Goal: Task Accomplishment & Management: Use online tool/utility

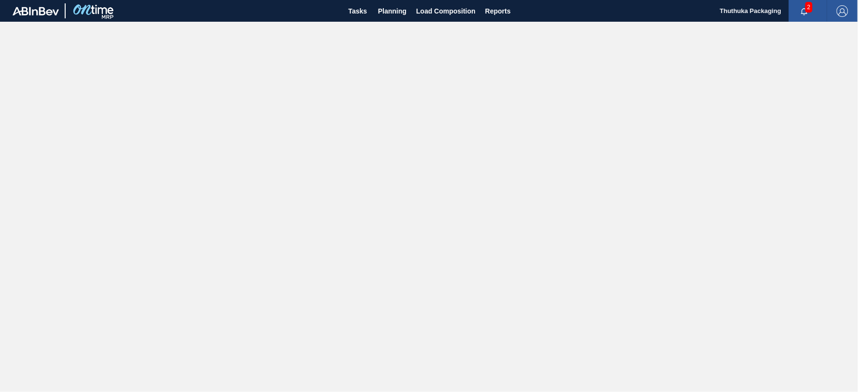
click at [807, 7] on span "2" at bounding box center [808, 7] width 7 height 11
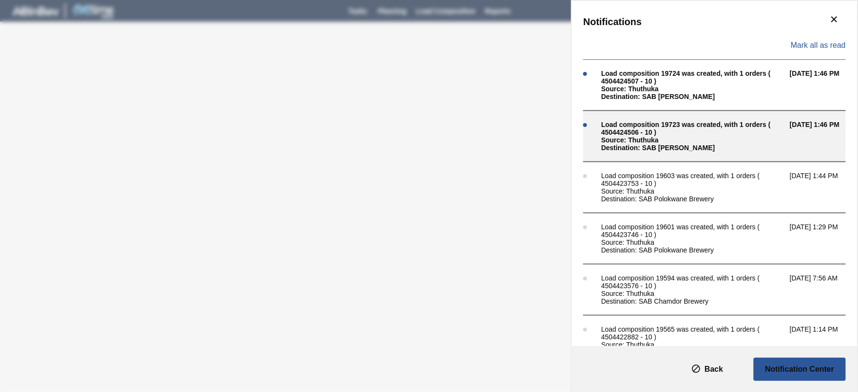
click at [685, 136] on div "Source: Thuthuka" at bounding box center [693, 140] width 184 height 8
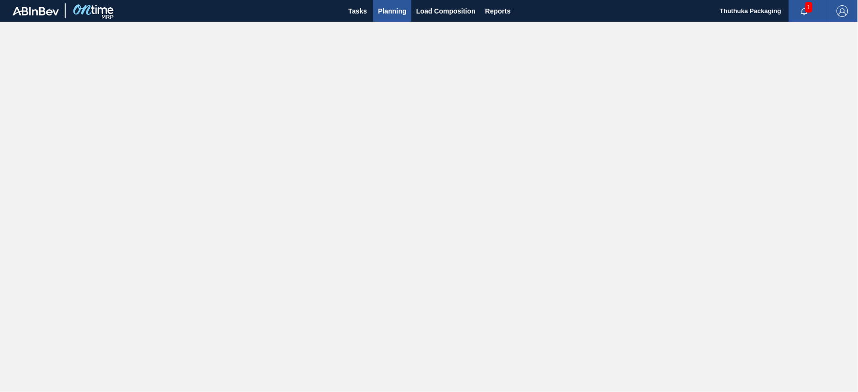
click at [399, 7] on span "Planning" at bounding box center [392, 11] width 28 height 12
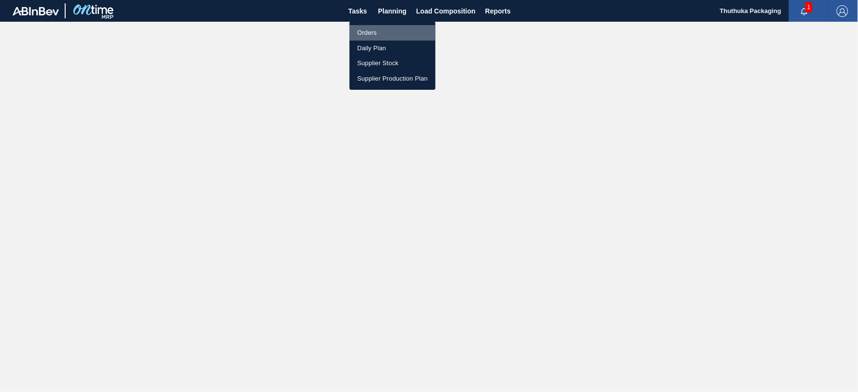
click at [375, 29] on li "Orders" at bounding box center [393, 32] width 86 height 15
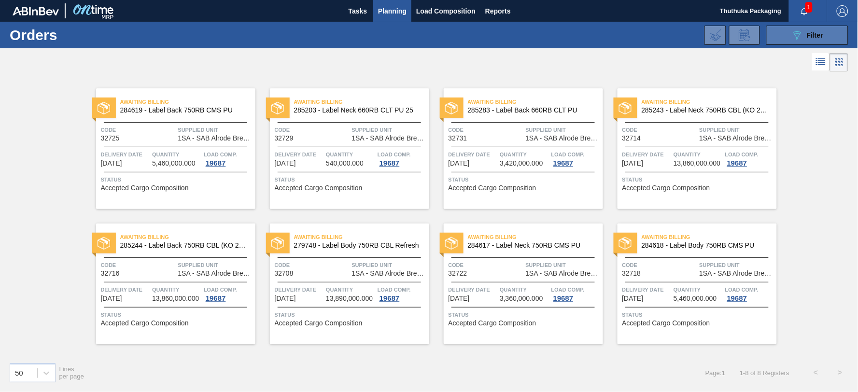
click at [784, 32] on button "089F7B8B-B2A5-4AFE-B5C0-19BA573D28AC Filter" at bounding box center [807, 35] width 82 height 19
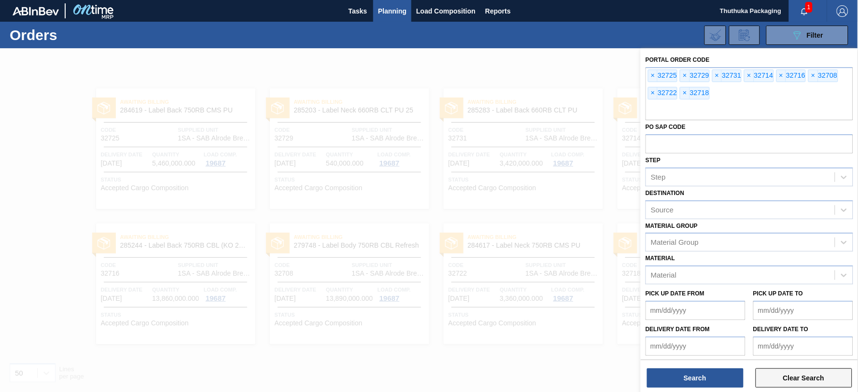
click at [808, 377] on button "Clear Search" at bounding box center [804, 377] width 97 height 19
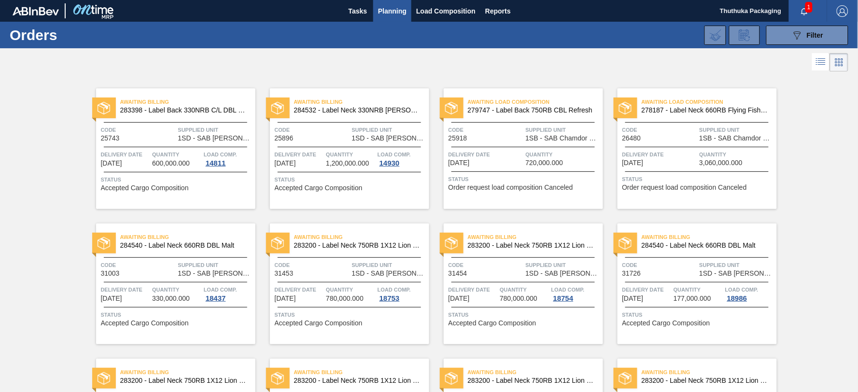
click at [803, 12] on icon "button" at bounding box center [805, 12] width 8 height 8
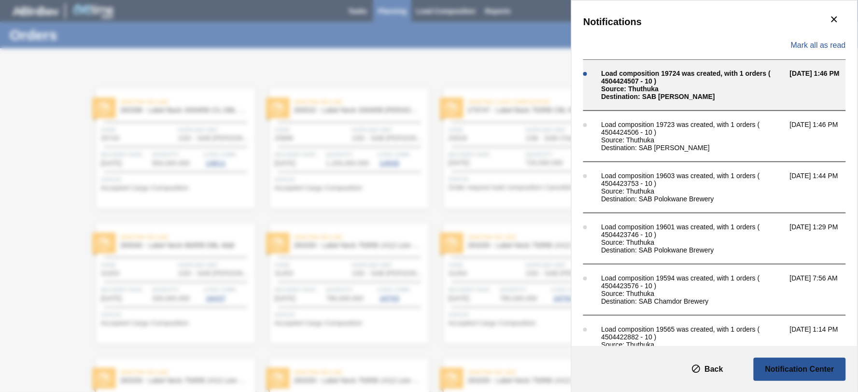
click at [687, 81] on div "Load composition 19724 was created, with 1 orders ( 4504424507 - 10 )" at bounding box center [693, 77] width 184 height 15
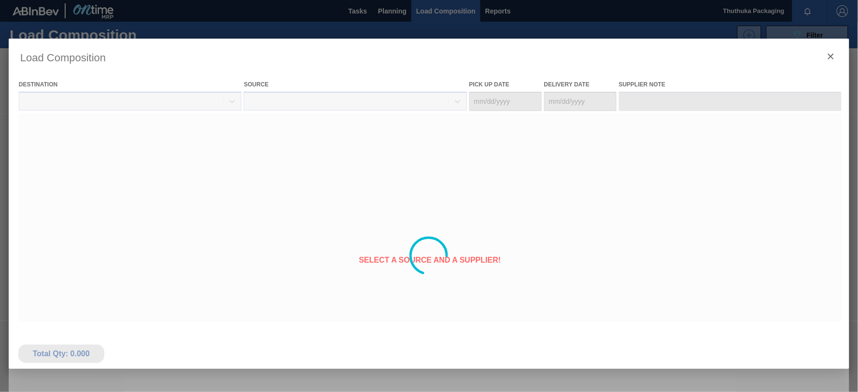
type Date "10/09/2025"
type Date "10/10/2025"
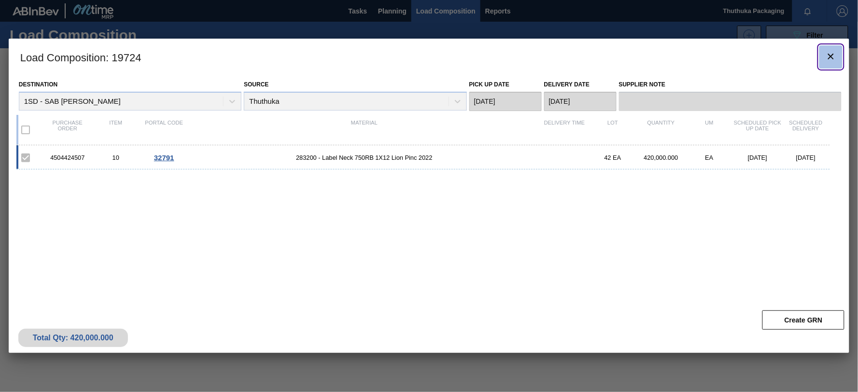
click at [831, 56] on icon "botão de ícone" at bounding box center [831, 57] width 12 height 12
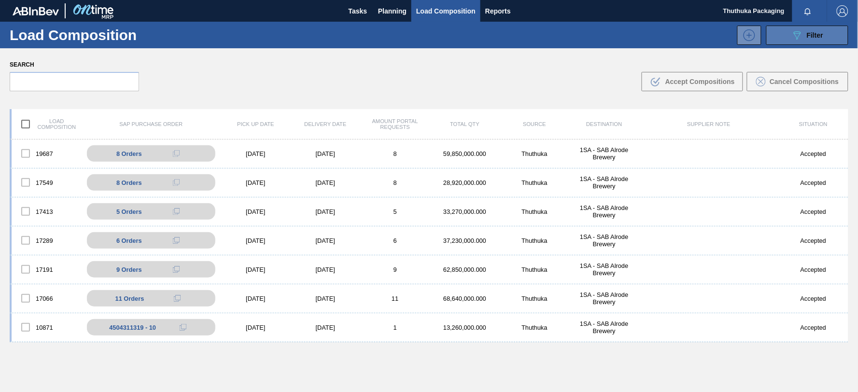
click at [795, 34] on icon "089F7B8B-B2A5-4AFE-B5C0-19BA573D28AC" at bounding box center [797, 35] width 12 height 12
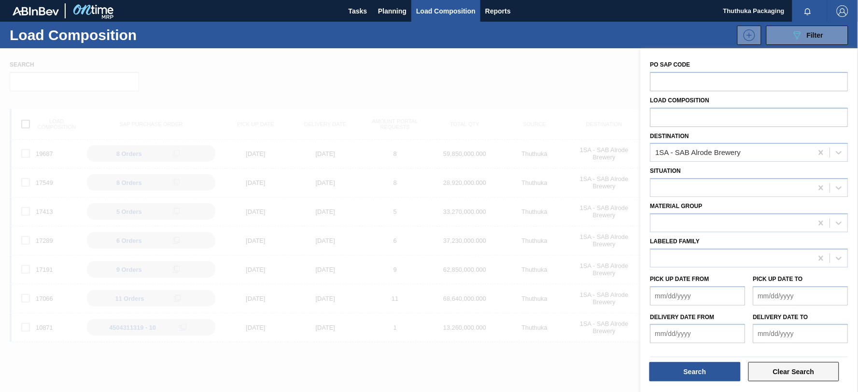
click at [784, 370] on button "Clear Search" at bounding box center [793, 371] width 91 height 19
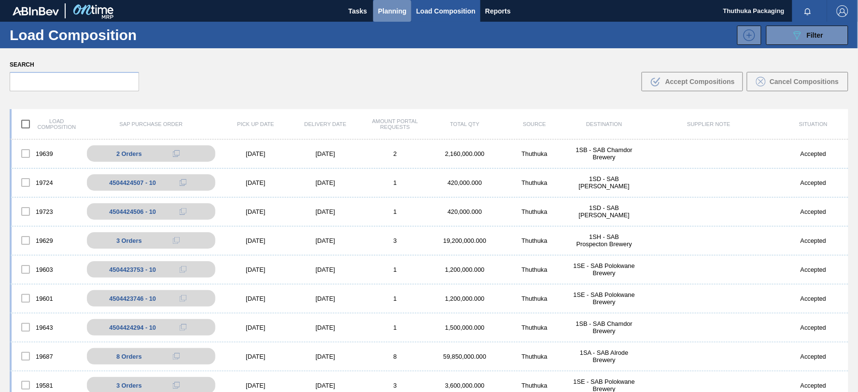
click at [395, 12] on span "Planning" at bounding box center [392, 11] width 28 height 12
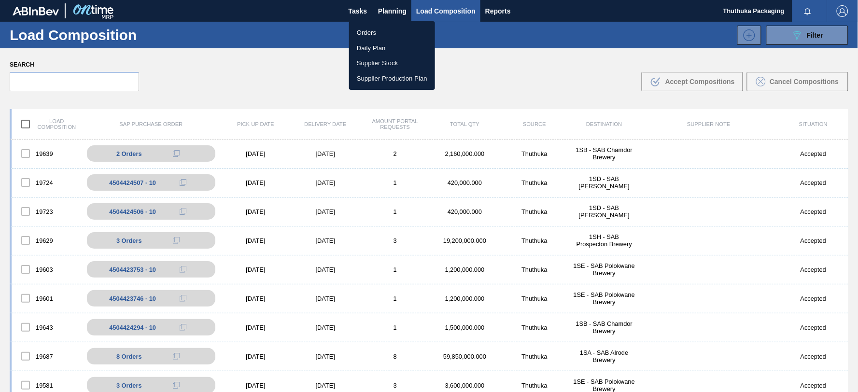
click at [372, 34] on li "Orders" at bounding box center [392, 32] width 86 height 15
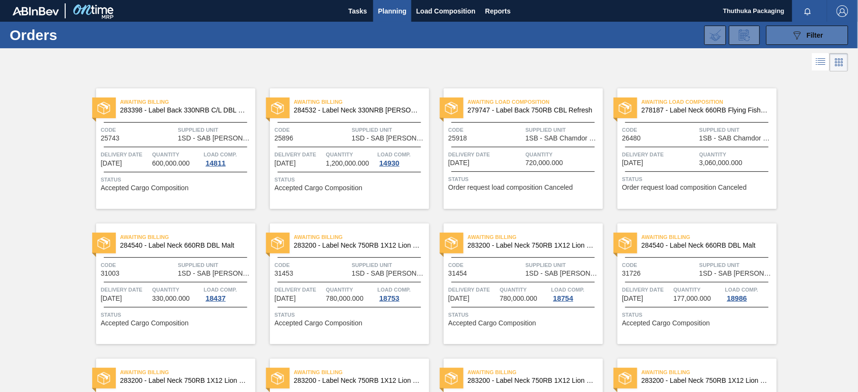
click at [786, 33] on button "089F7B8B-B2A5-4AFE-B5C0-19BA573D28AC Filter" at bounding box center [807, 35] width 82 height 19
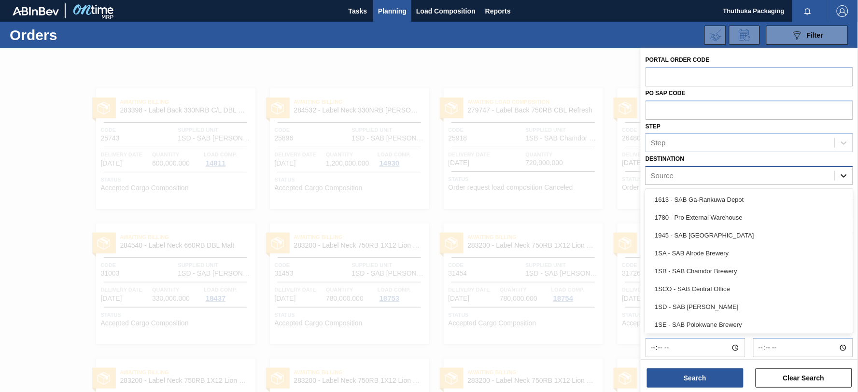
click at [844, 173] on icon at bounding box center [844, 176] width 10 height 10
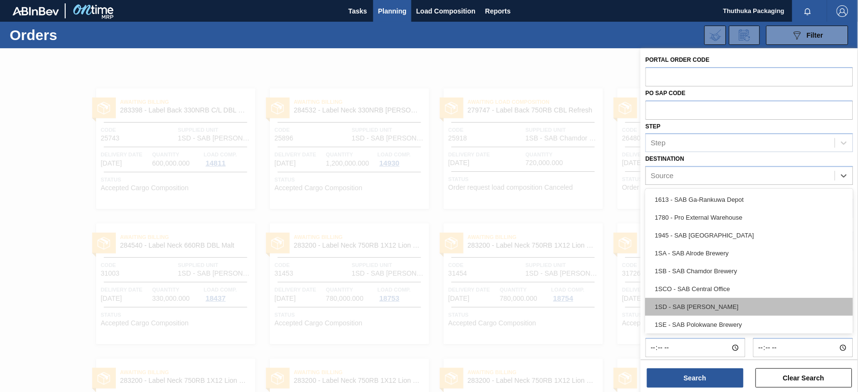
click at [717, 300] on div "1SD - SAB [PERSON_NAME]" at bounding box center [750, 307] width 208 height 18
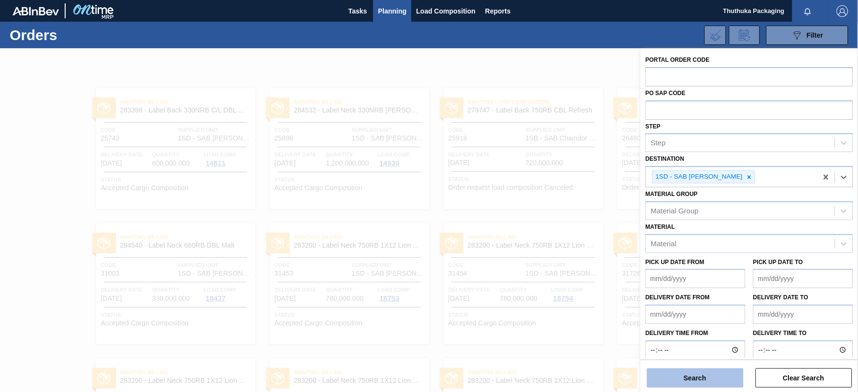
click at [698, 377] on button "Search" at bounding box center [695, 377] width 97 height 19
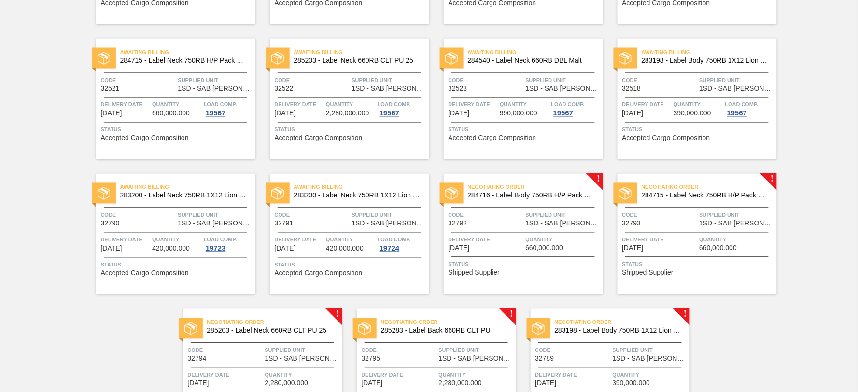
scroll to position [528, 0]
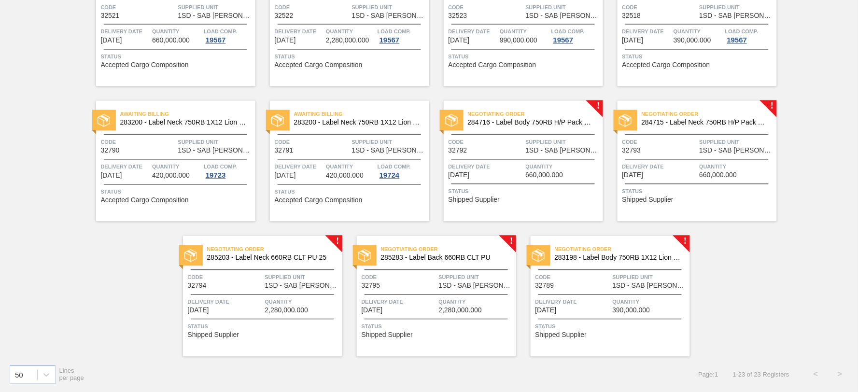
click at [509, 115] on span "Negotiating Order" at bounding box center [535, 115] width 135 height 10
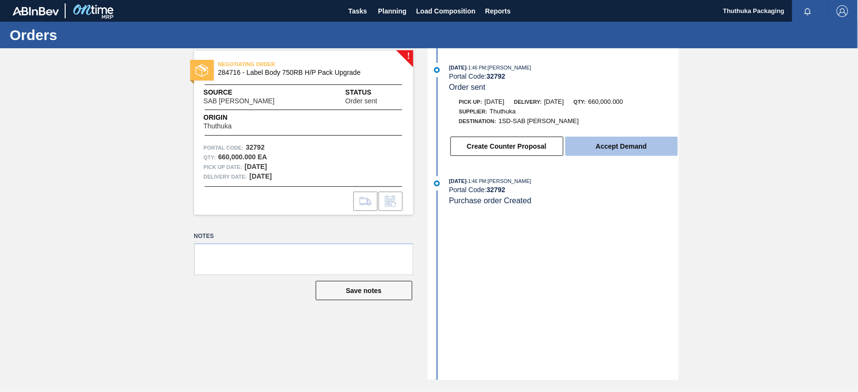
click at [591, 151] on button "Accept Demand" at bounding box center [621, 146] width 113 height 19
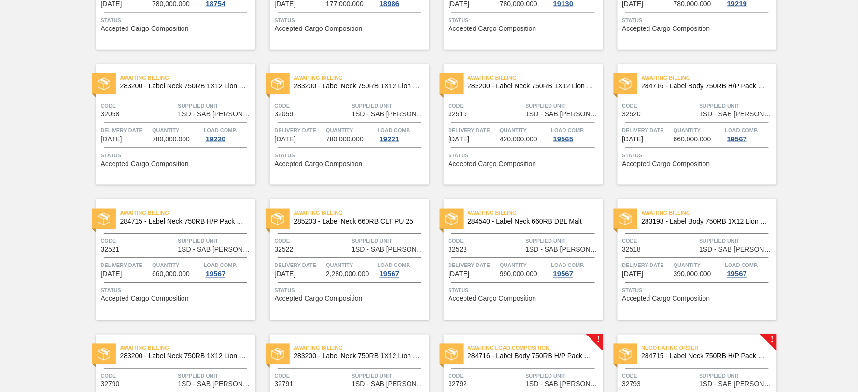
scroll to position [528, 0]
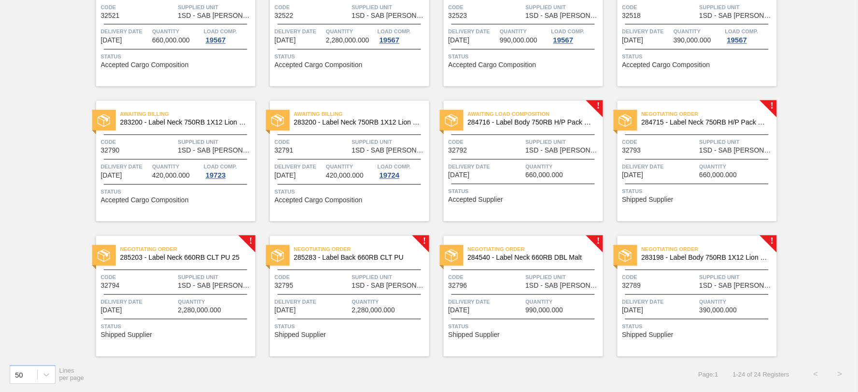
click at [706, 124] on span "284715 - Label Neck 750RB H/P Pack Upgrade" at bounding box center [705, 122] width 127 height 7
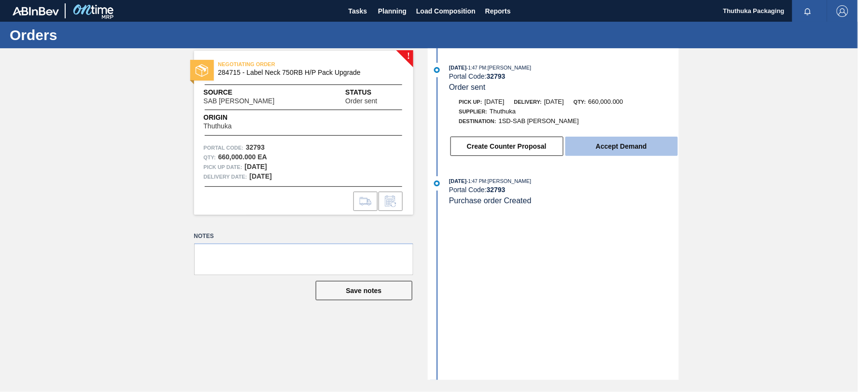
click at [646, 152] on button "Accept Demand" at bounding box center [621, 146] width 113 height 19
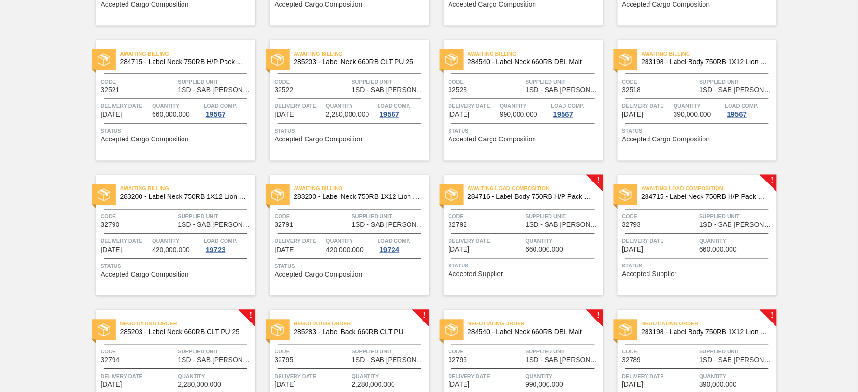
scroll to position [528, 0]
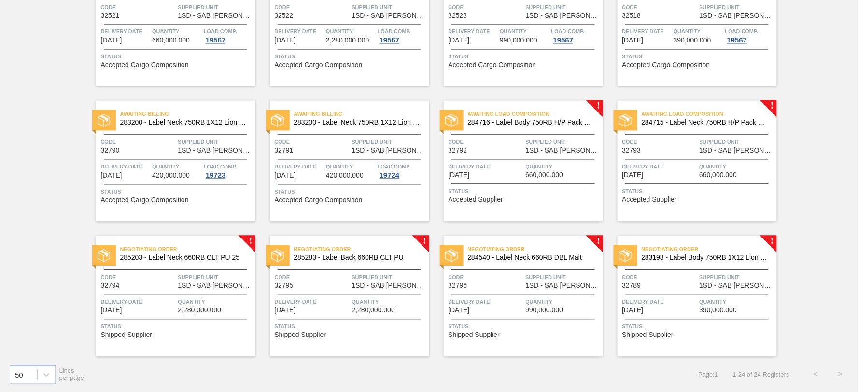
click at [177, 256] on span "285203 - Label Neck 660RB CLT PU 25" at bounding box center [183, 257] width 127 height 7
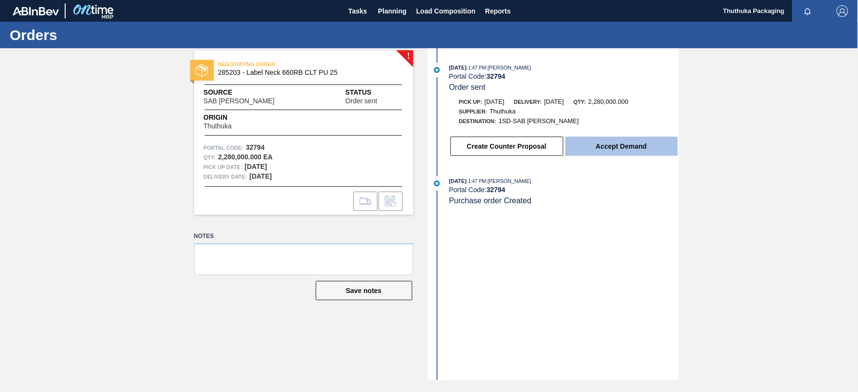
click at [598, 146] on button "Accept Demand" at bounding box center [621, 146] width 113 height 19
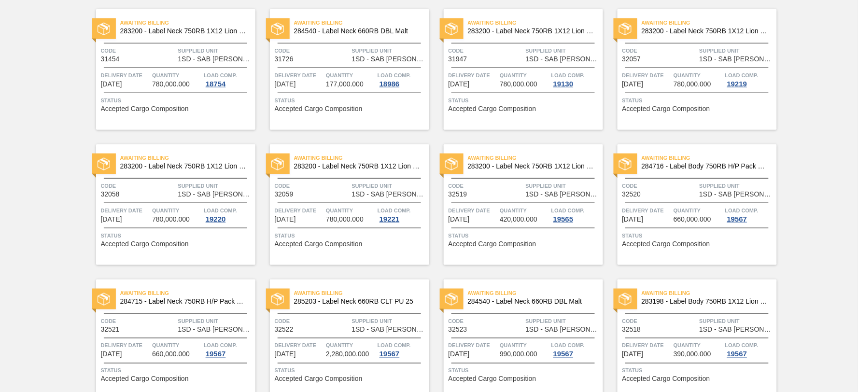
scroll to position [528, 0]
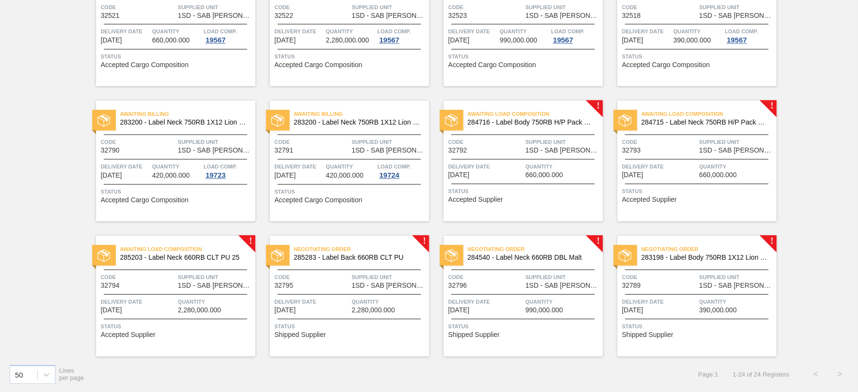
click at [379, 261] on span "285283 - Label Back 660RB CLT PU" at bounding box center [357, 257] width 127 height 7
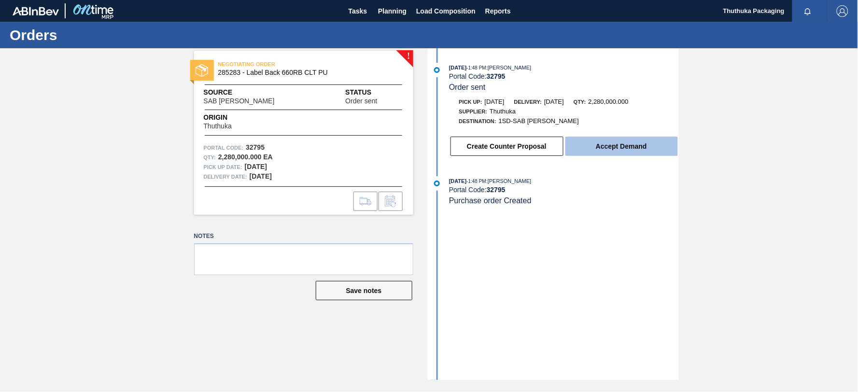
click at [621, 147] on button "Accept Demand" at bounding box center [621, 146] width 113 height 19
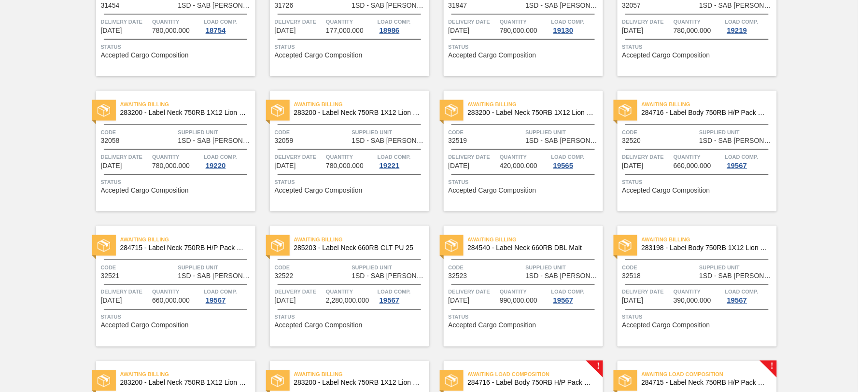
scroll to position [528, 0]
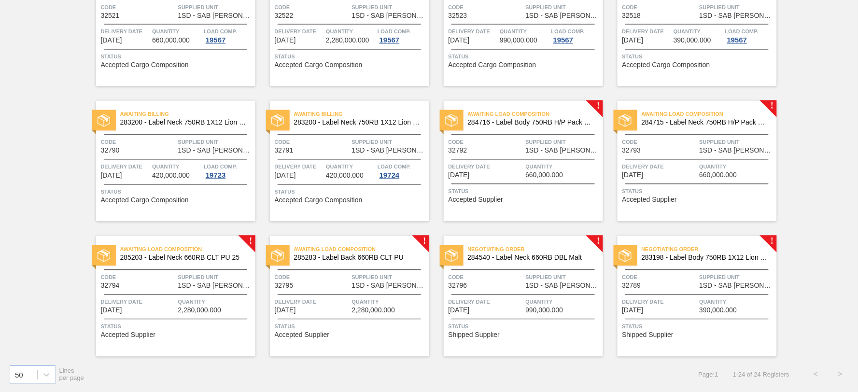
click at [664, 254] on span "283198 - Label Body 750RB 1X12 Lion Pinc 2022" at bounding box center [705, 257] width 127 height 7
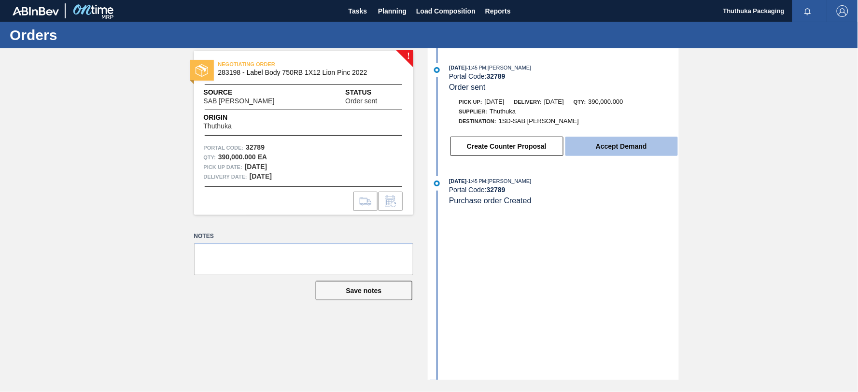
click at [602, 150] on button "Accept Demand" at bounding box center [621, 146] width 113 height 19
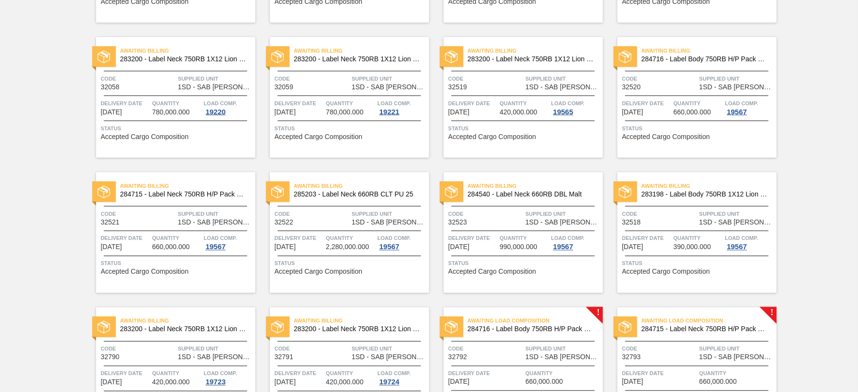
scroll to position [528, 0]
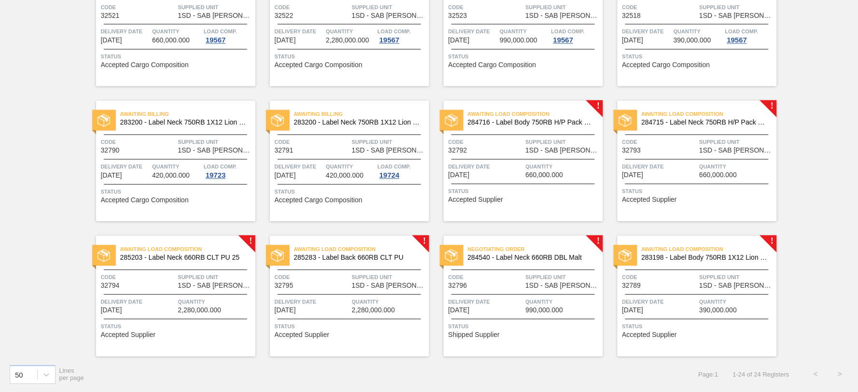
click at [534, 258] on span "284540 - Label Neck 660RB DBL Malt" at bounding box center [531, 257] width 127 height 7
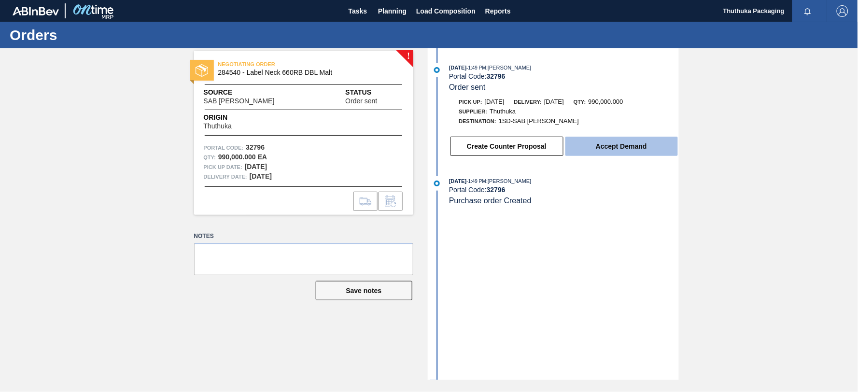
click at [600, 147] on button "Accept Demand" at bounding box center [621, 146] width 113 height 19
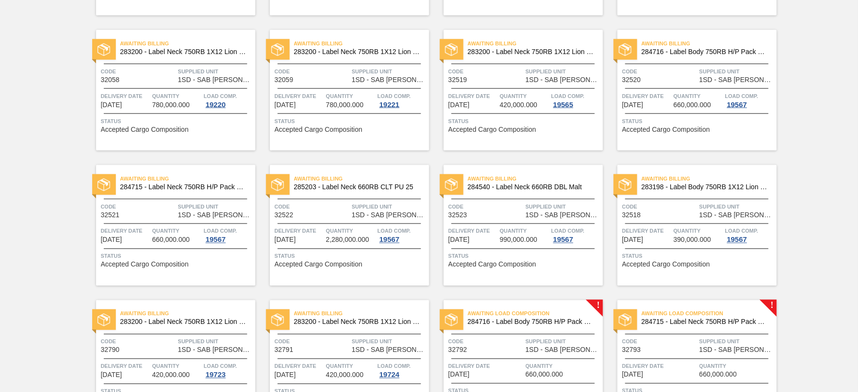
scroll to position [528, 0]
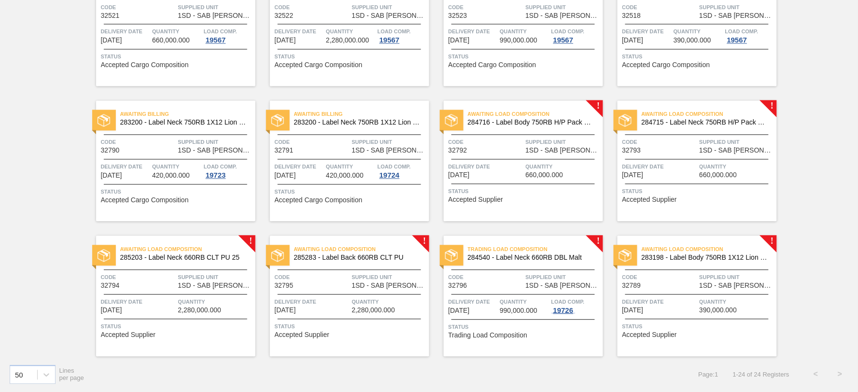
click at [570, 310] on div "19726" at bounding box center [563, 311] width 24 height 8
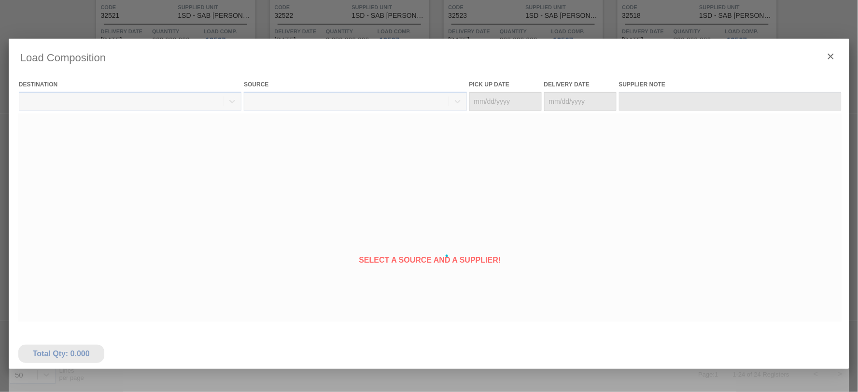
click at [570, 310] on div at bounding box center [429, 256] width 841 height 435
type Date "10/09/2025"
type Date "[DATE]"
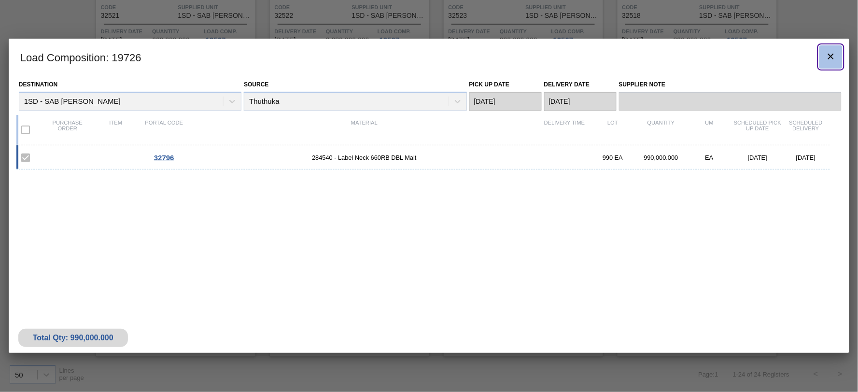
click at [831, 55] on icon "botão de ícone" at bounding box center [831, 57] width 6 height 6
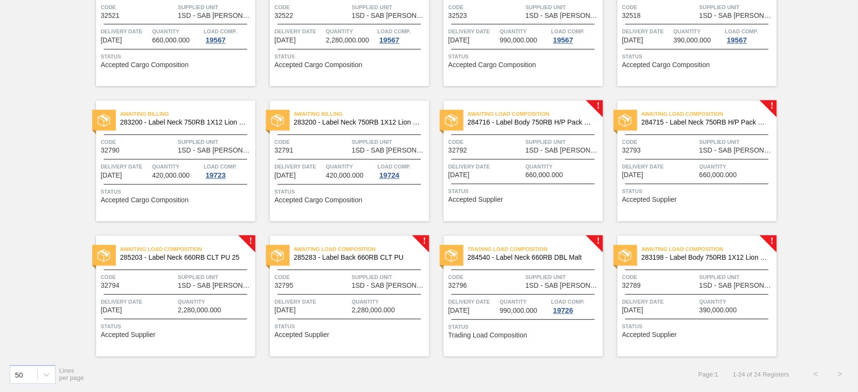
click at [548, 122] on span "284716 - Label Body 750RB H/P Pack Upgrade" at bounding box center [531, 122] width 127 height 7
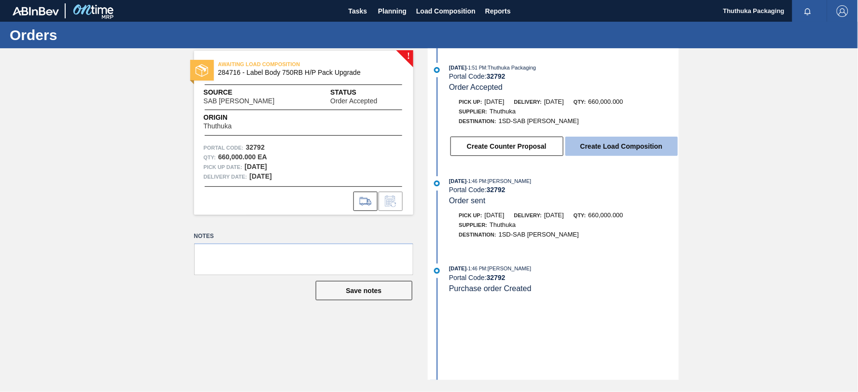
click at [584, 146] on button "Create Load Composition" at bounding box center [621, 146] width 113 height 19
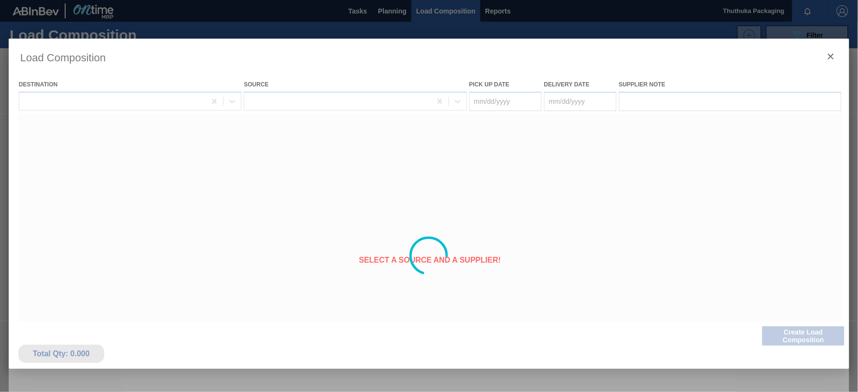
type Date "10/09/2025"
type Date "[DATE]"
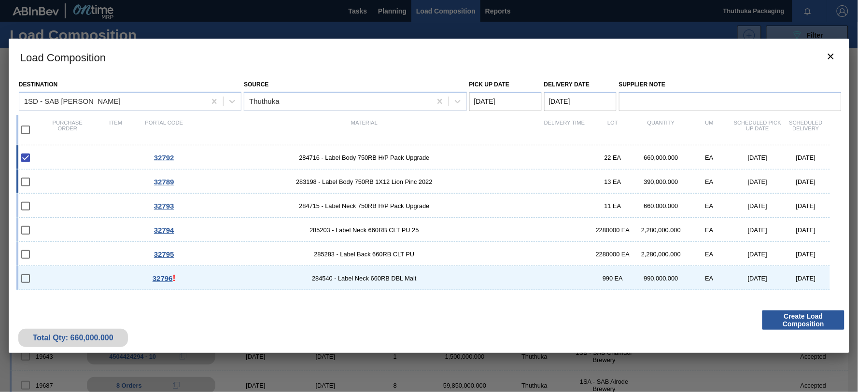
click at [350, 182] on span "283198 - Label Body 750RB 1X12 Lion Pinc 2022" at bounding box center [364, 181] width 352 height 7
checkbox input "true"
click at [360, 205] on span "284715 - Label Neck 750RB H/P Pack Upgrade" at bounding box center [364, 205] width 352 height 7
checkbox input "true"
click at [360, 233] on span "285203 - Label Neck 660RB CLT PU 25" at bounding box center [364, 229] width 352 height 7
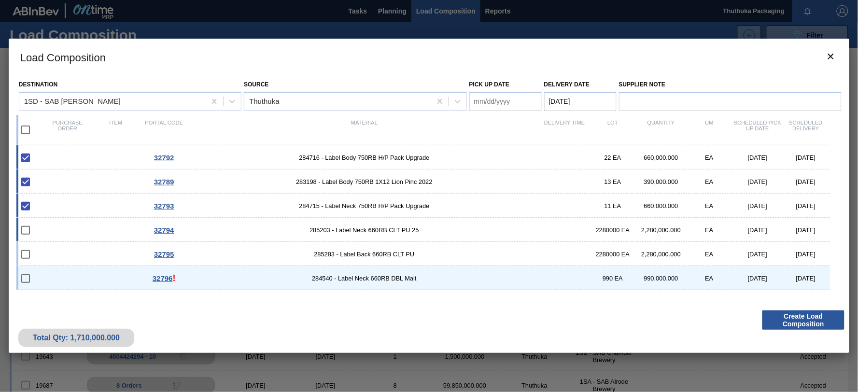
checkbox input "true"
click at [411, 257] on span "285283 - Label Back 660RB CLT PU" at bounding box center [364, 254] width 352 height 7
checkbox input "true"
click at [406, 276] on span "284540 - Label Neck 660RB DBL Malt" at bounding box center [364, 278] width 352 height 7
checkbox input "true"
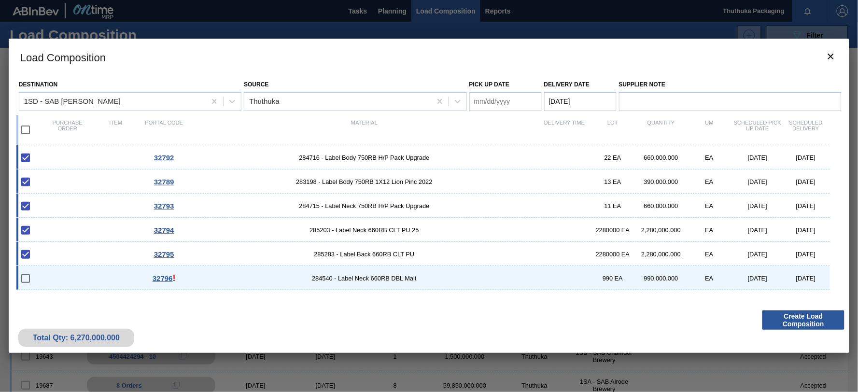
checkbox input "true"
click at [483, 99] on Date "Pick up Date" at bounding box center [505, 101] width 72 height 19
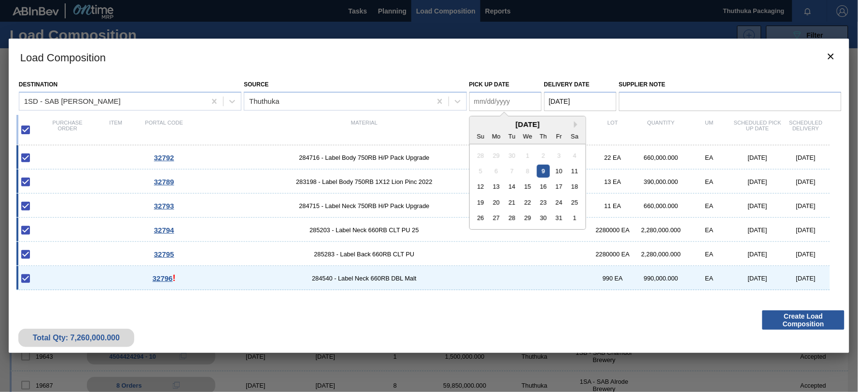
click at [541, 171] on div "9" at bounding box center [543, 171] width 13 height 13
type Date "10/09/2025"
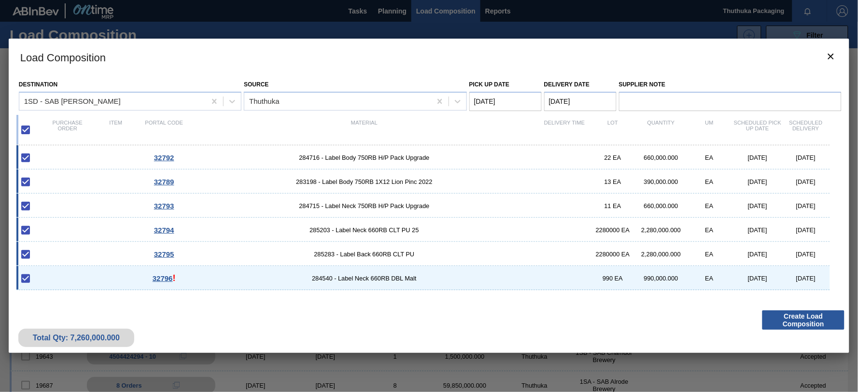
click at [575, 100] on Date "[DATE]" at bounding box center [580, 101] width 72 height 19
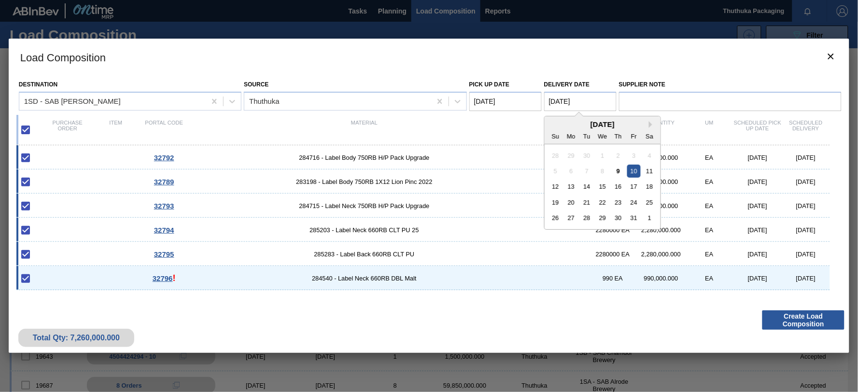
click at [636, 169] on div "10" at bounding box center [633, 171] width 13 height 13
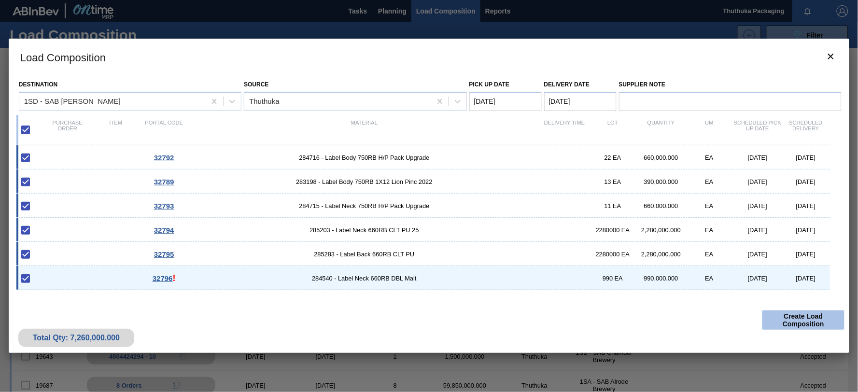
click at [784, 321] on button "Create Load Composition" at bounding box center [803, 319] width 82 height 19
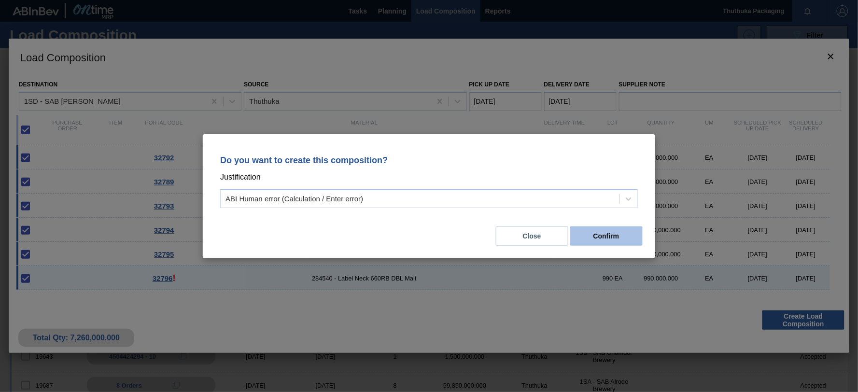
click at [617, 238] on button "Confirm" at bounding box center [606, 235] width 72 height 19
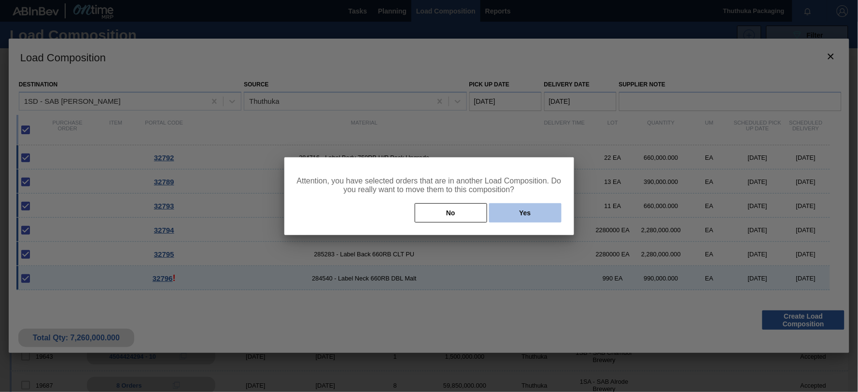
click at [531, 211] on button "Yes" at bounding box center [525, 212] width 72 height 19
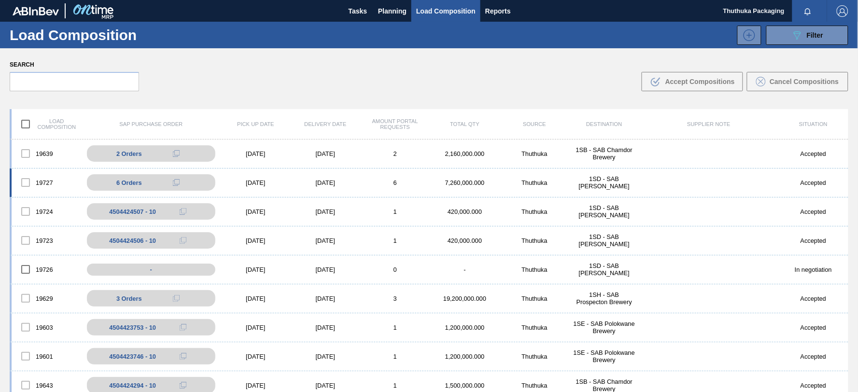
click at [474, 182] on div "7,260,000.000" at bounding box center [465, 182] width 70 height 7
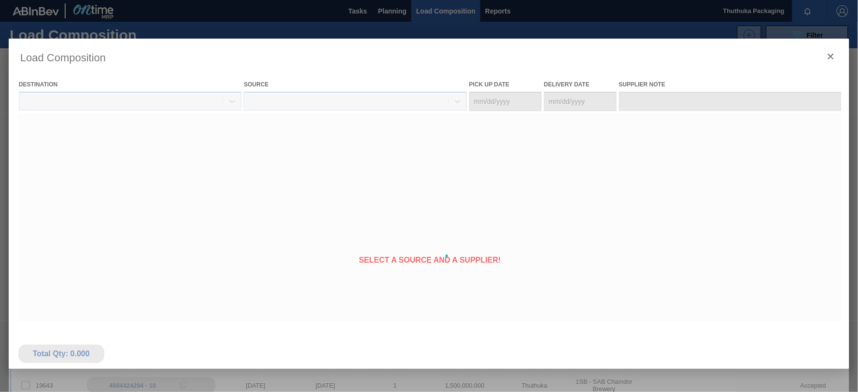
type Date "10/09/2025"
type Date "[DATE]"
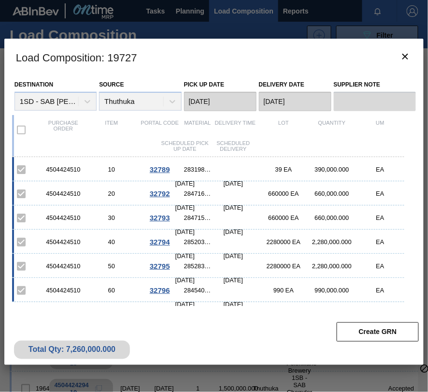
click at [197, 170] on span "283198 - Label Body 750RB 1X12 Lion Pinc 2022" at bounding box center [197, 169] width 27 height 7
copy span "283198"
click at [190, 194] on span "284716 - Label Body 750RB H/P Pack Upgrade" at bounding box center [197, 193] width 27 height 7
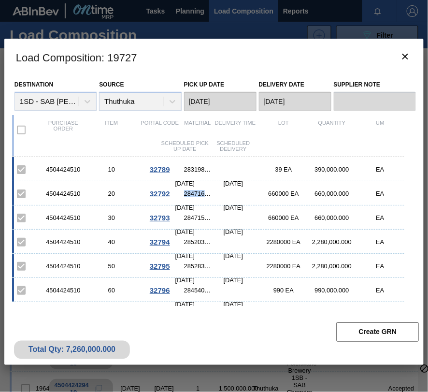
copy span "284716"
click at [198, 218] on span "284715 - Label Neck 750RB H/P Pack Upgrade" at bounding box center [197, 217] width 27 height 7
drag, startPoint x: 198, startPoint y: 218, endPoint x: 185, endPoint y: 219, distance: 13.1
click at [185, 219] on span "284715 - Label Neck 750RB H/P Pack Upgrade" at bounding box center [197, 217] width 27 height 7
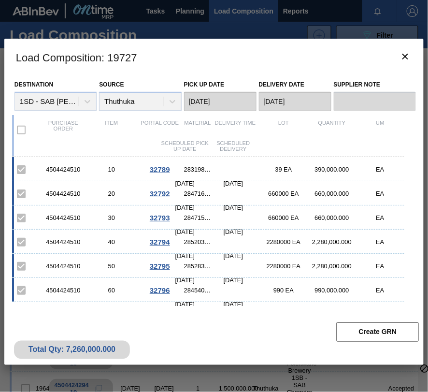
click at [189, 242] on span "285203 - Label Neck 660RB CLT PU 25" at bounding box center [197, 241] width 27 height 7
copy span "285203"
click at [187, 267] on span "285283 - Label Back 660RB CLT PU" at bounding box center [197, 265] width 27 height 7
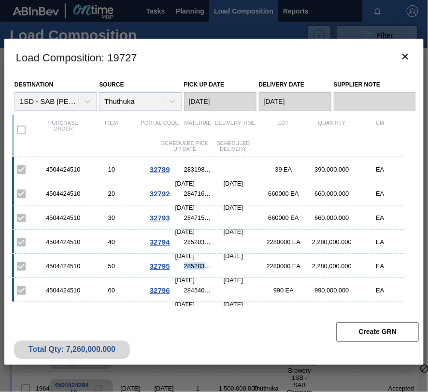
copy span "285283"
click at [198, 290] on span "284540 - Label Neck 660RB DBL Malt" at bounding box center [197, 289] width 27 height 7
copy span "284540"
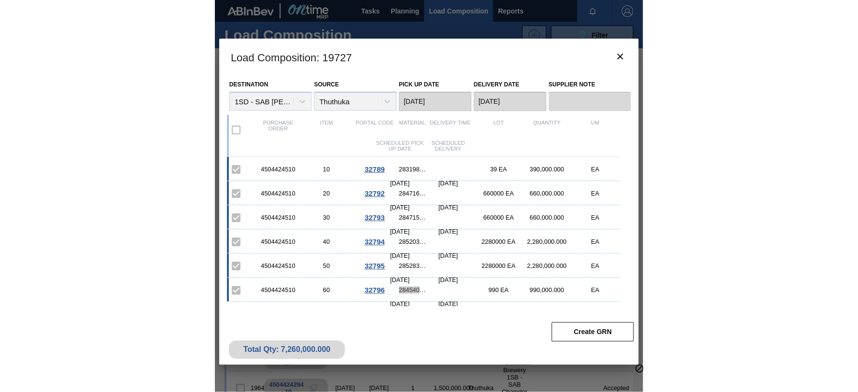
scroll to position [0, 0]
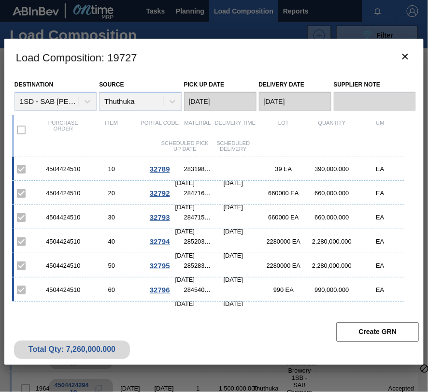
click at [221, 252] on div "[DATE]" at bounding box center [233, 255] width 48 height 7
